Goal: Task Accomplishment & Management: Manage account settings

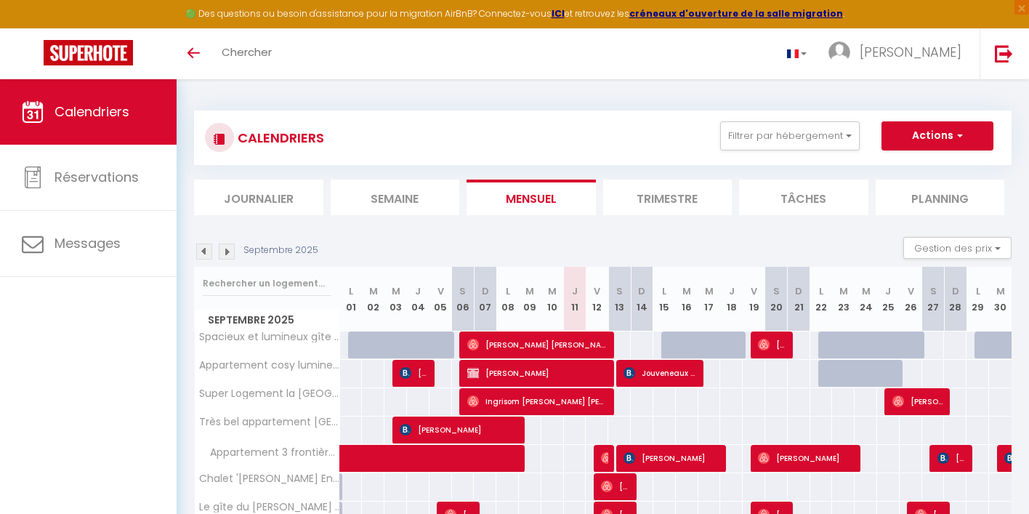
select select
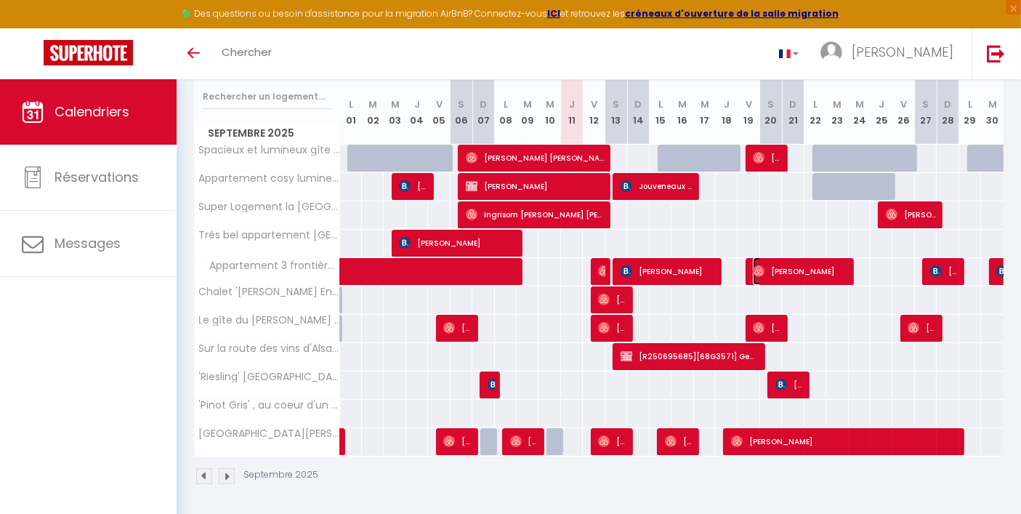
click at [794, 268] on span "[PERSON_NAME]" at bounding box center [800, 271] width 94 height 28
select select "OK"
select select "1"
select select "0"
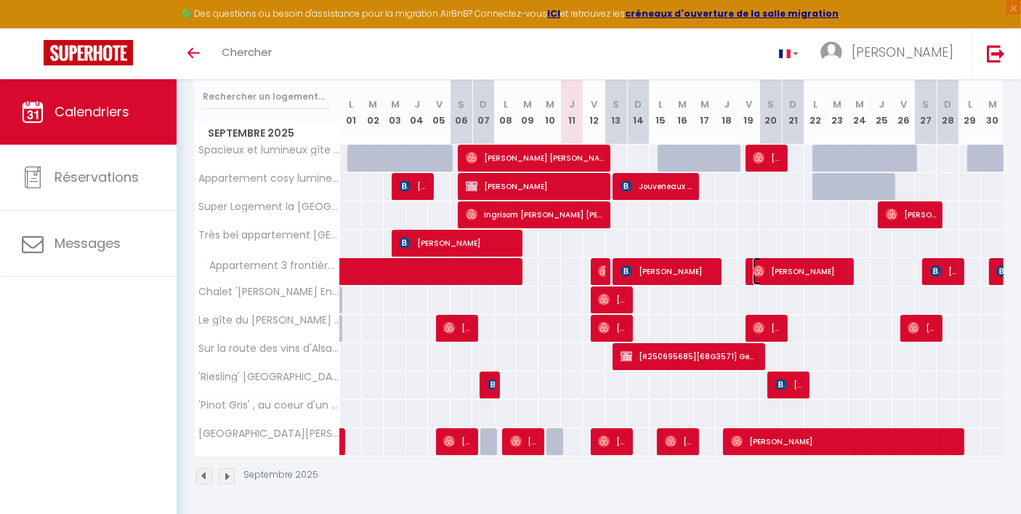
select select "1"
select select
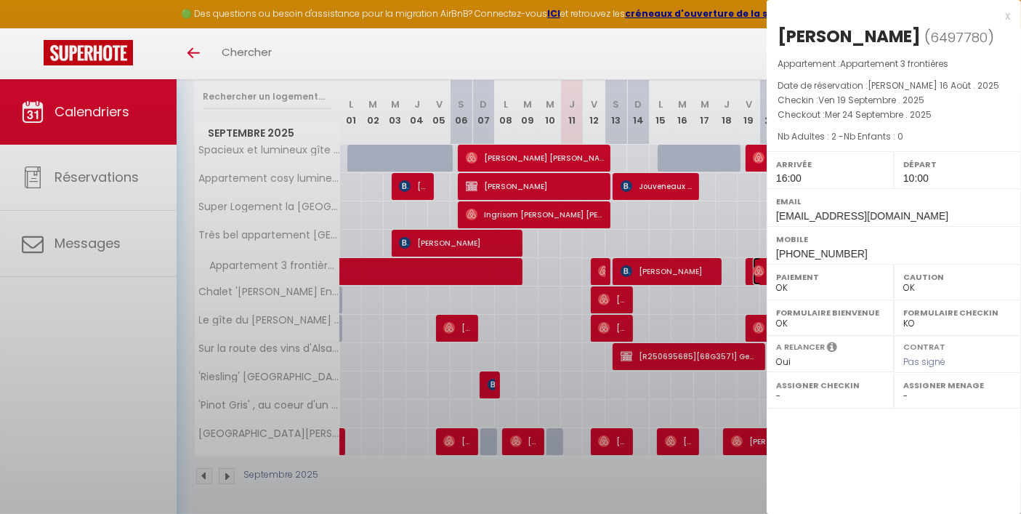
select select "33734"
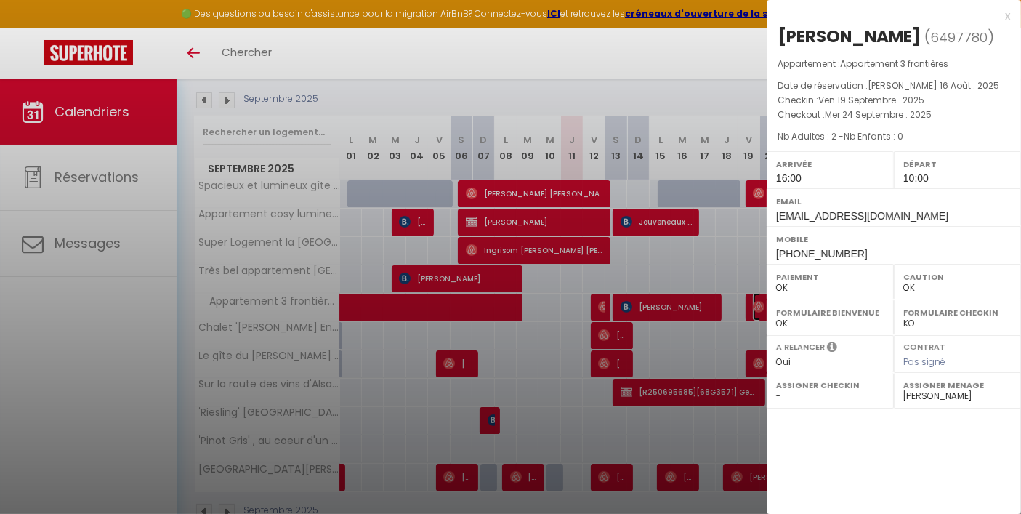
scroll to position [132, 0]
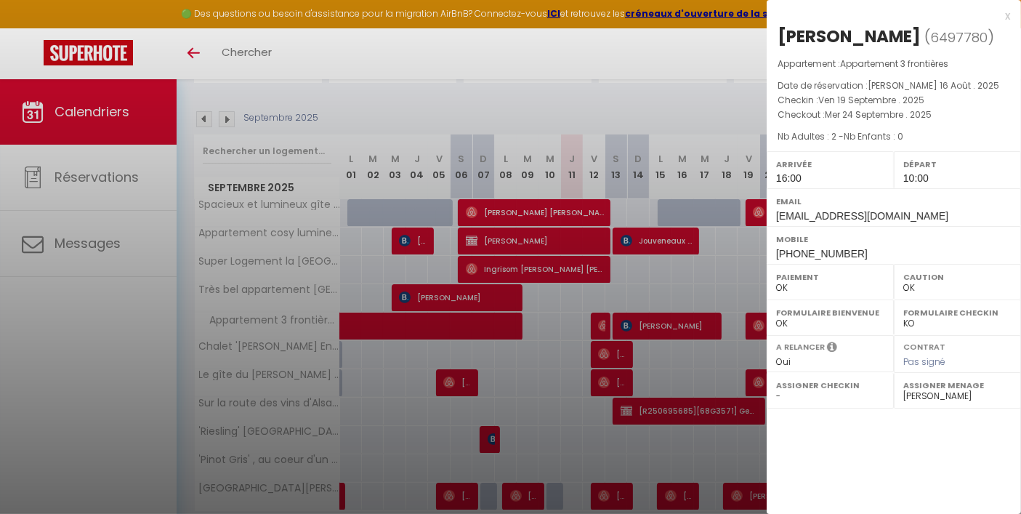
click at [1008, 20] on div "x" at bounding box center [887, 15] width 243 height 17
